Goal: Check status

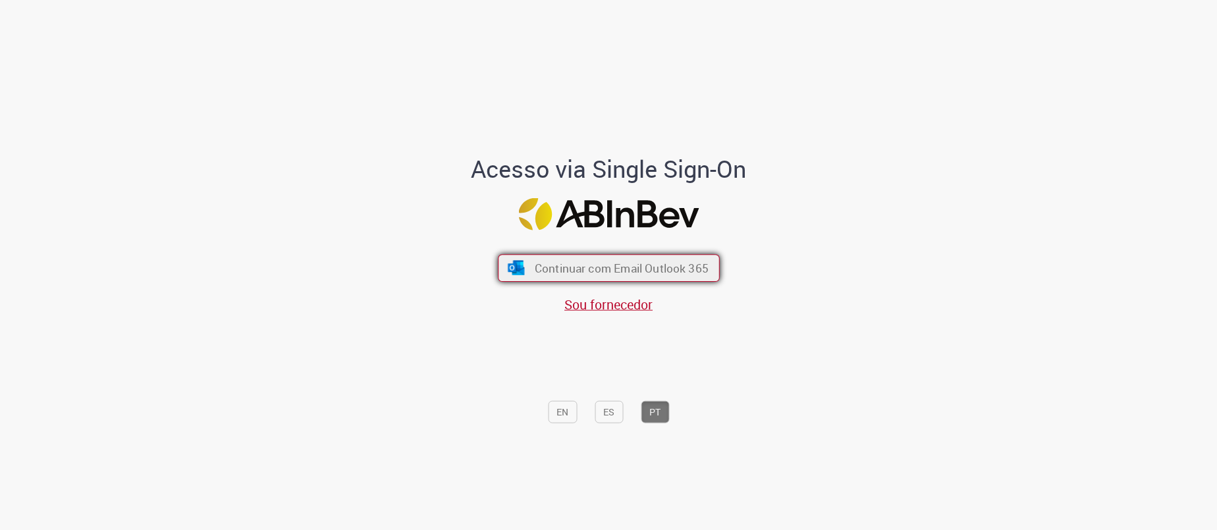
click at [601, 263] on span "Continuar com Email Outlook 365" at bounding box center [621, 268] width 174 height 15
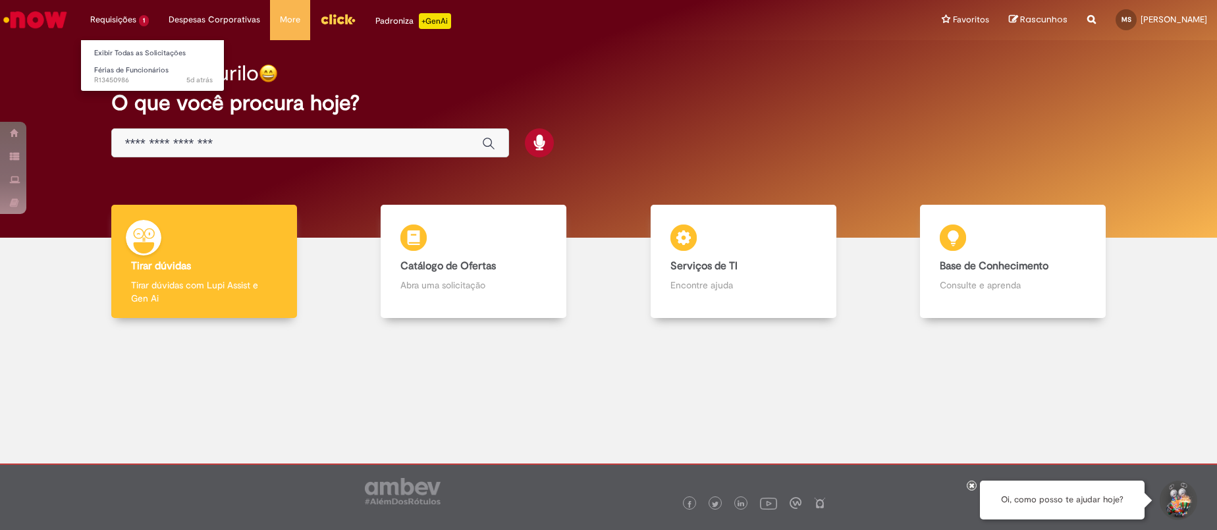
click at [136, 17] on li "Requisições 1 Exibir Todas as Solicitações Férias de Funcionários 5d atrás 5 di…" at bounding box center [119, 20] width 78 height 40
click at [144, 80] on span "5d atrás 5 dias atrás R13450986" at bounding box center [153, 80] width 119 height 11
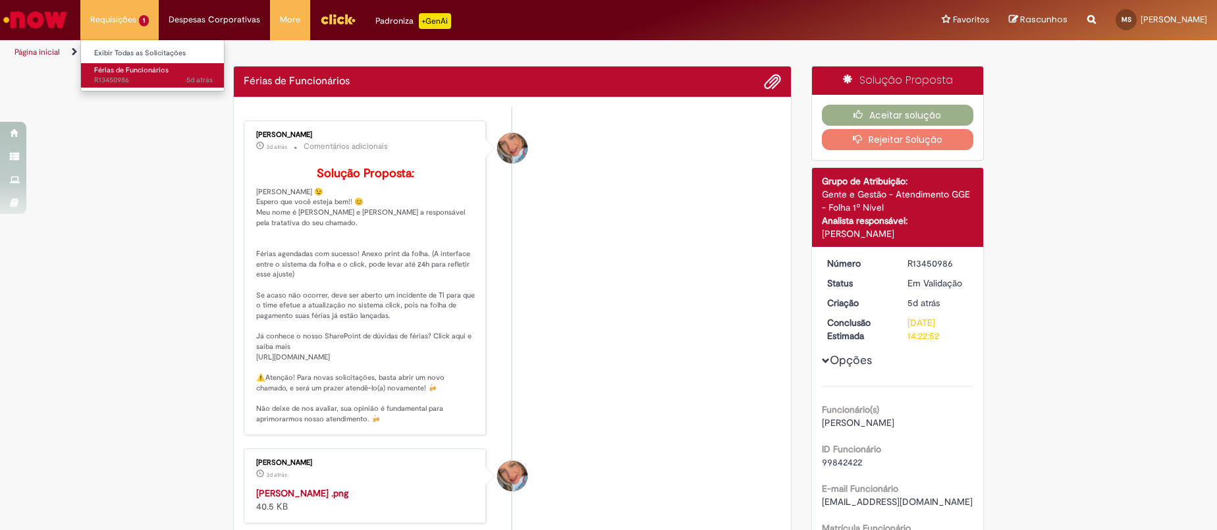
click at [144, 80] on span "5d atrás 5 dias atrás R13450986" at bounding box center [153, 80] width 119 height 11
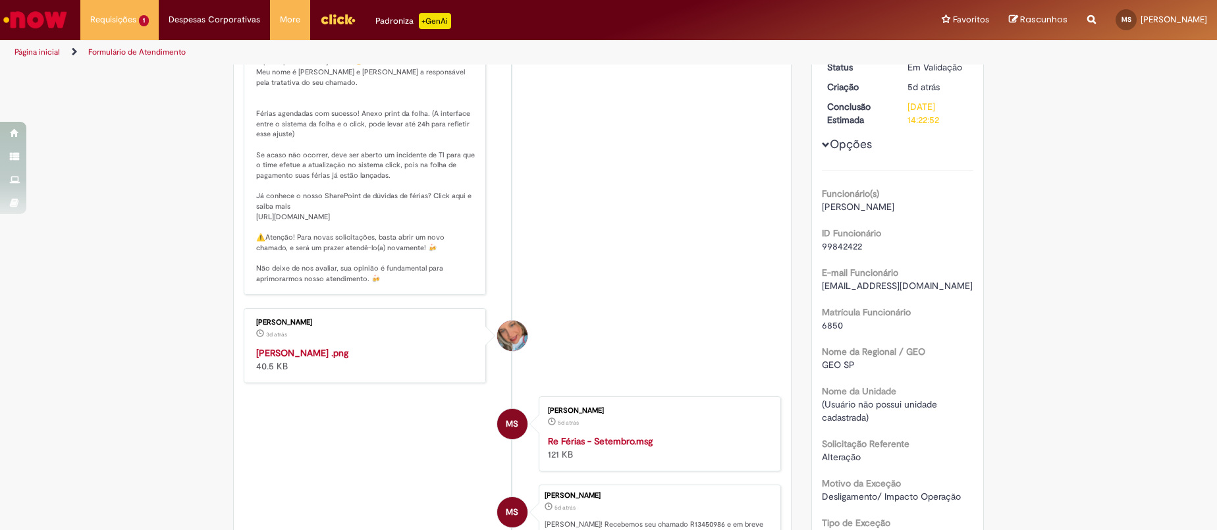
scroll to position [221, 0]
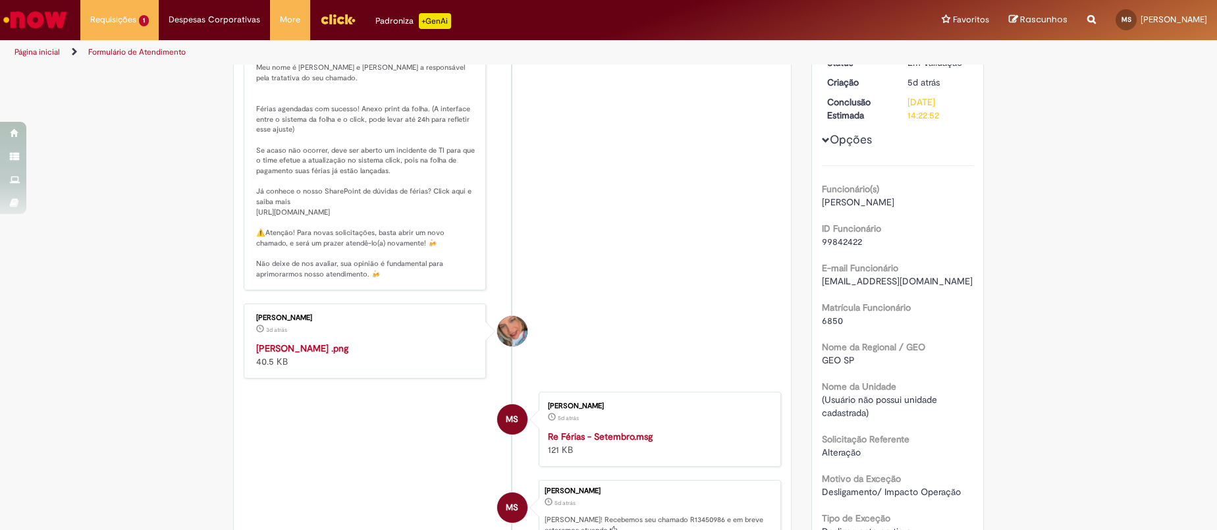
click at [348, 342] on img "Histórico de tíquete" at bounding box center [365, 342] width 219 height 0
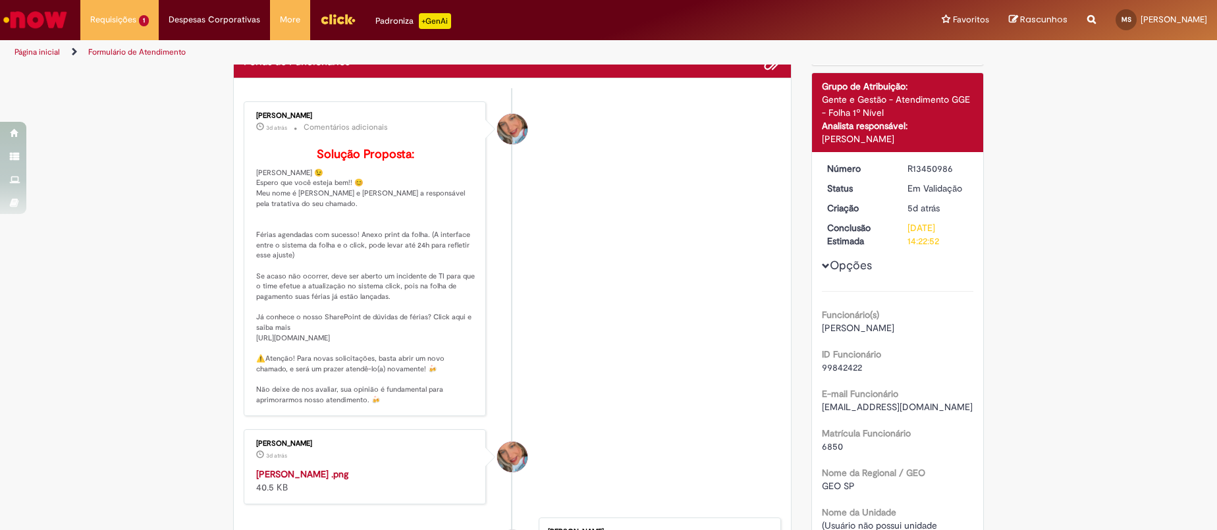
scroll to position [97, 0]
